Goal: Information Seeking & Learning: Check status

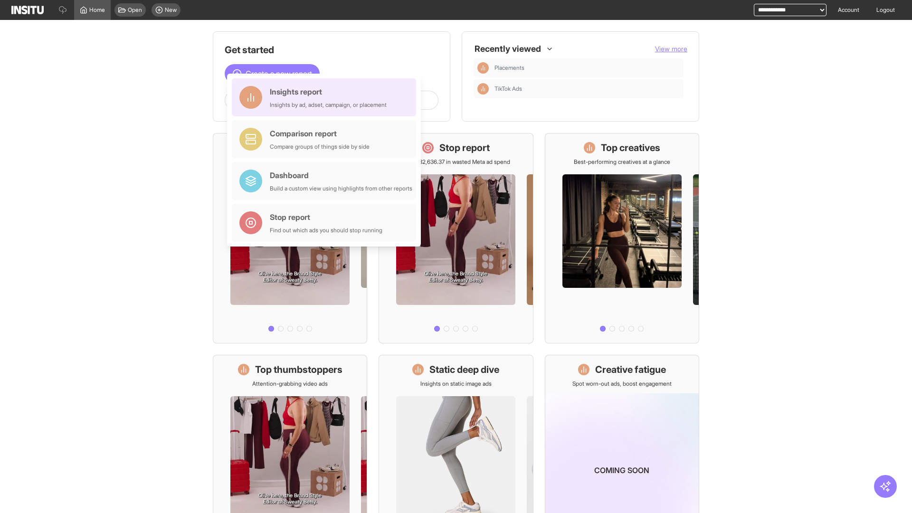
click at [326, 97] on div "Insights report Insights by ad, adset, campaign, or placement" at bounding box center [328, 97] width 117 height 23
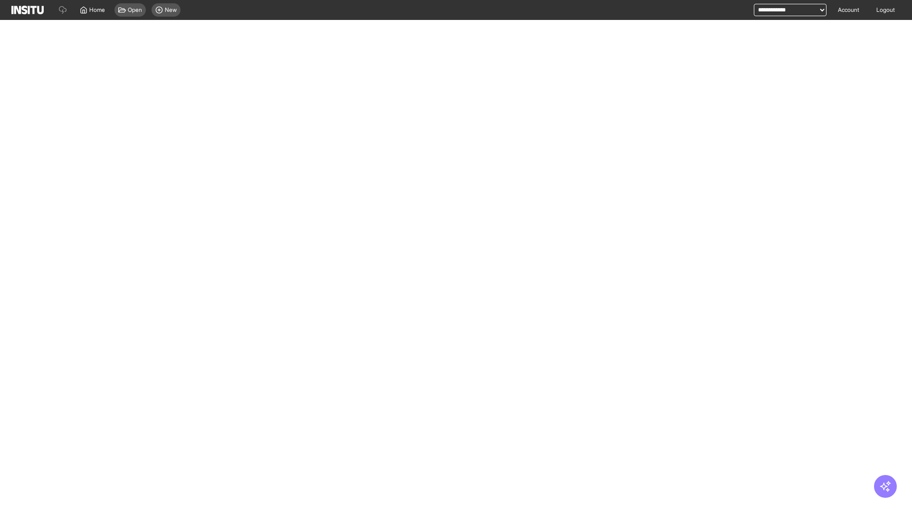
select select "**"
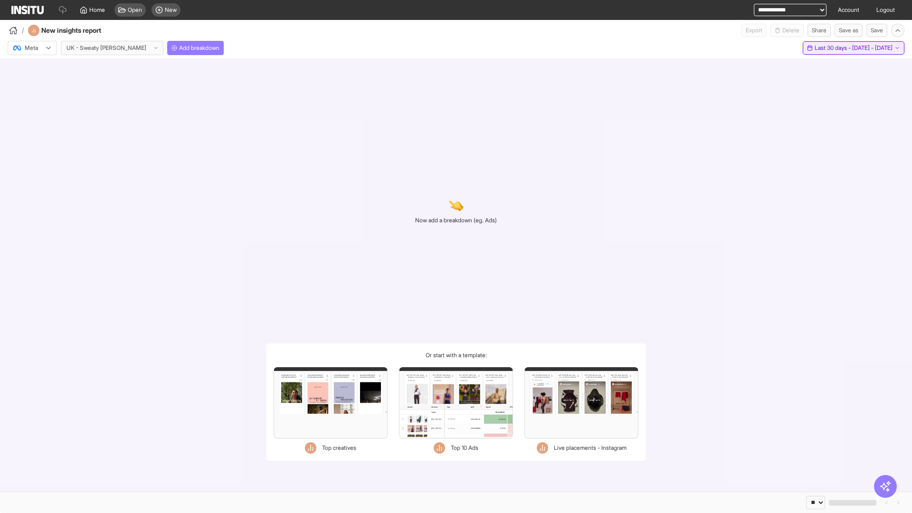
click at [841, 48] on span "Last 30 days - [DATE] - [DATE]" at bounding box center [853, 48] width 78 height 8
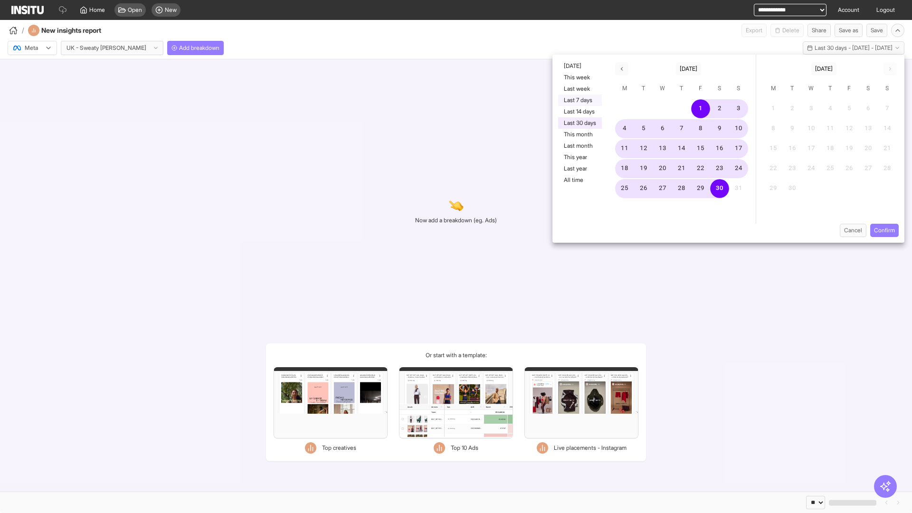
click at [579, 100] on button "Last 7 days" at bounding box center [580, 99] width 44 height 11
